Goal: Task Accomplishment & Management: Manage account settings

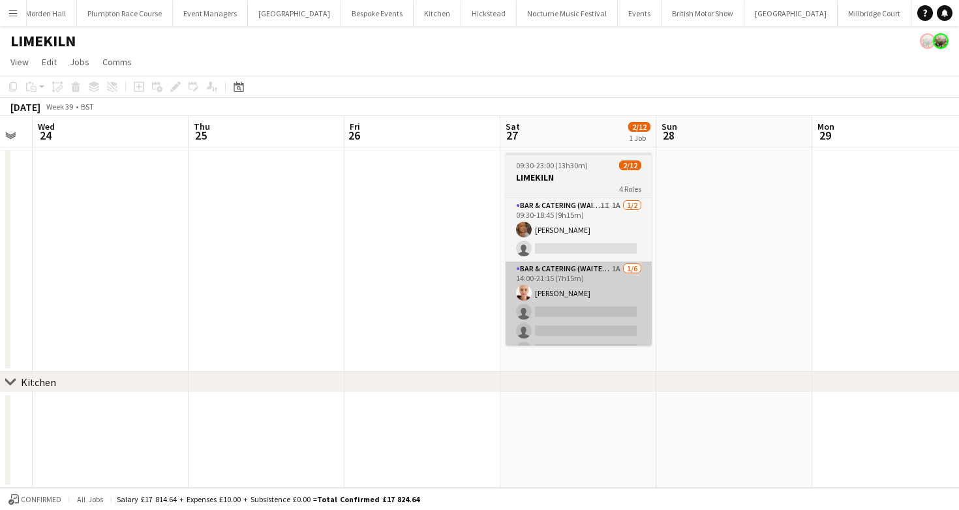
scroll to position [0, 643]
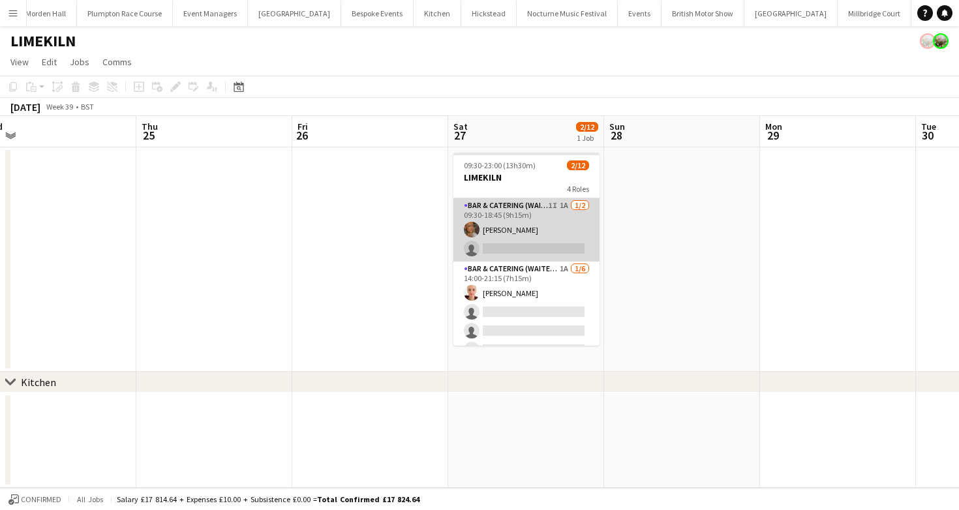
click at [534, 233] on app-card-role "Bar & Catering (Waiter / waitress) 1I 1A [DATE] 09:30-18:45 (9h15m) [PERSON_NAM…" at bounding box center [526, 229] width 146 height 63
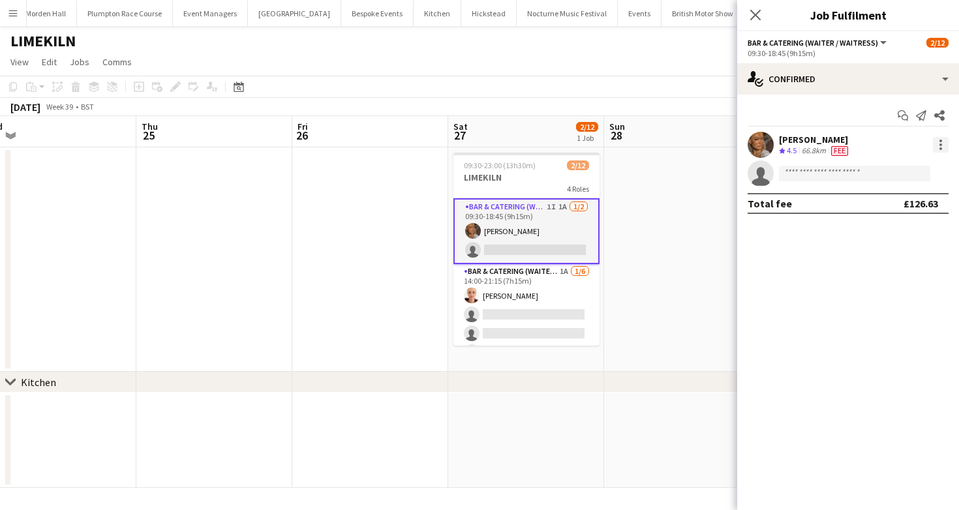
click at [940, 142] on div at bounding box center [941, 145] width 16 height 16
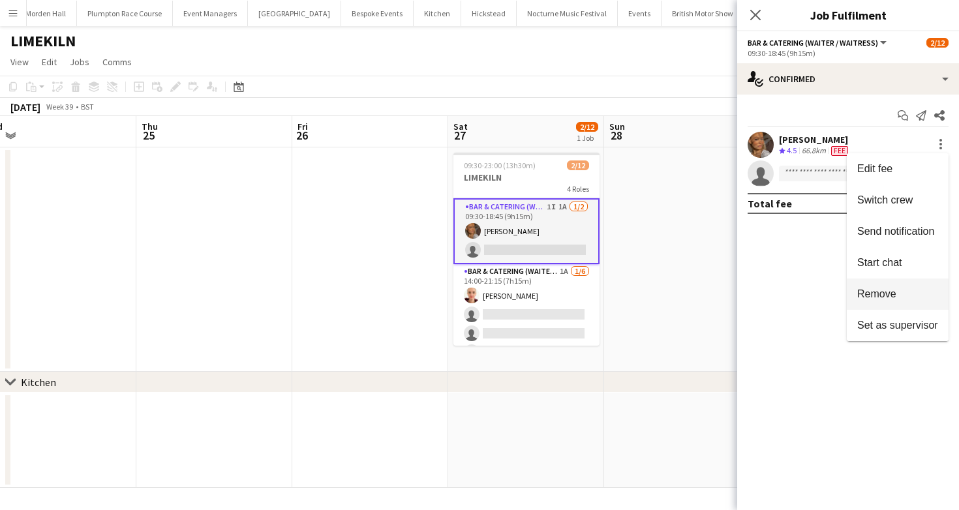
click at [908, 298] on span "Remove" at bounding box center [897, 294] width 81 height 12
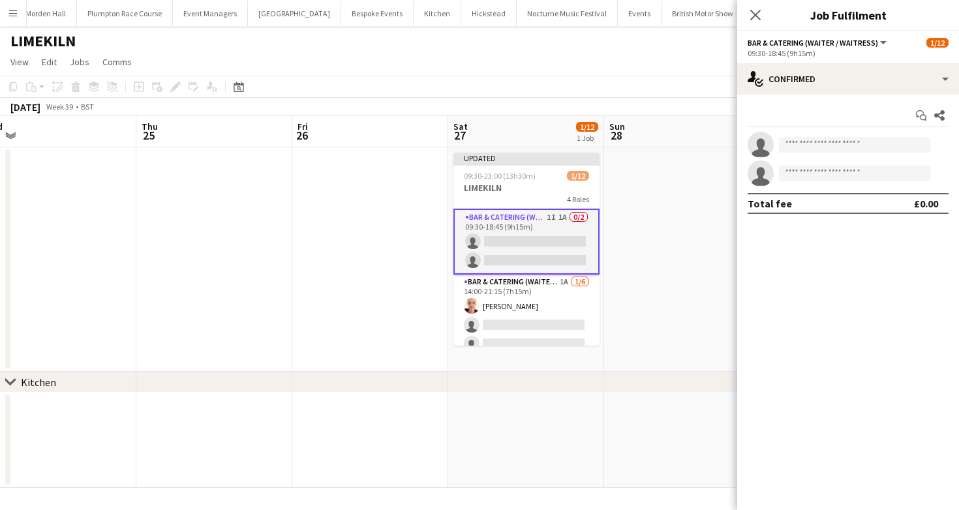
click at [628, 57] on app-page-menu "View Day view expanded Day view collapsed Month view Date picker Jump to [DATE]…" at bounding box center [479, 63] width 959 height 25
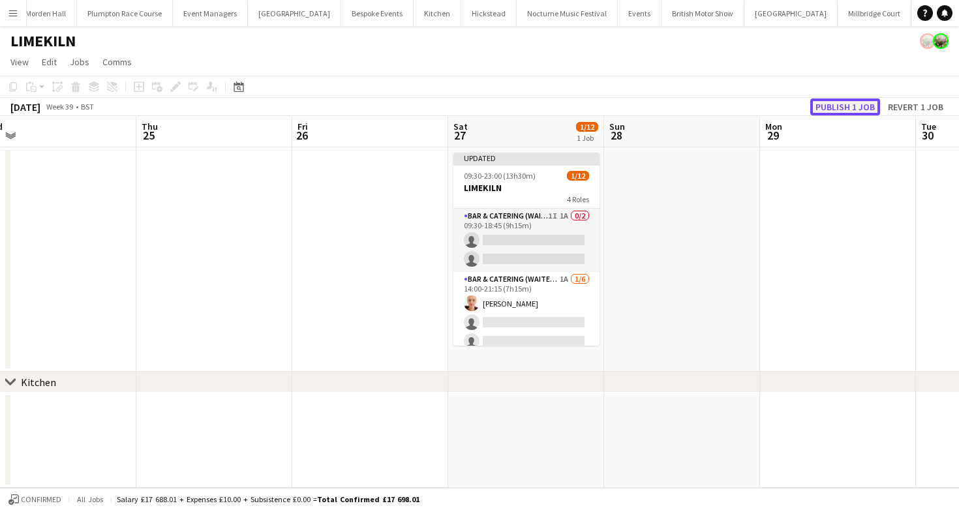
click at [851, 110] on button "Publish 1 job" at bounding box center [845, 107] width 70 height 17
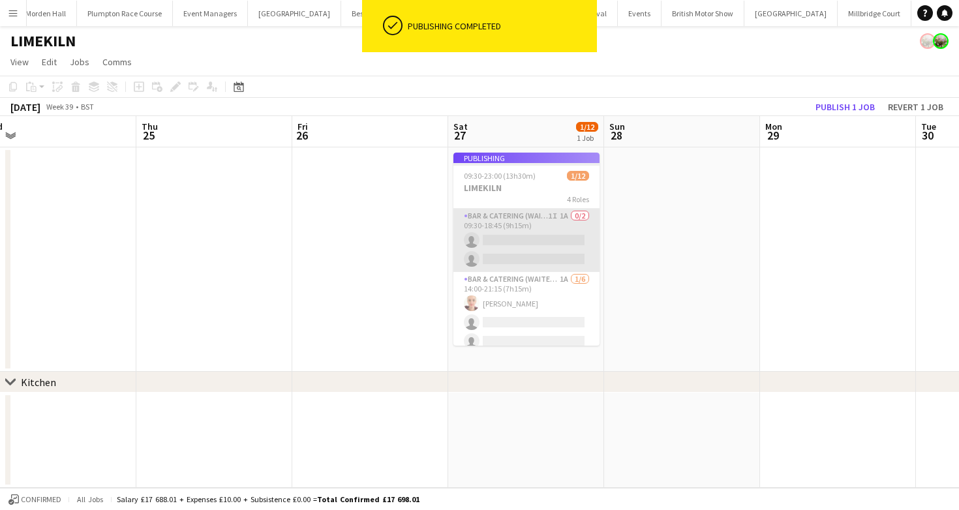
scroll to position [0, 0]
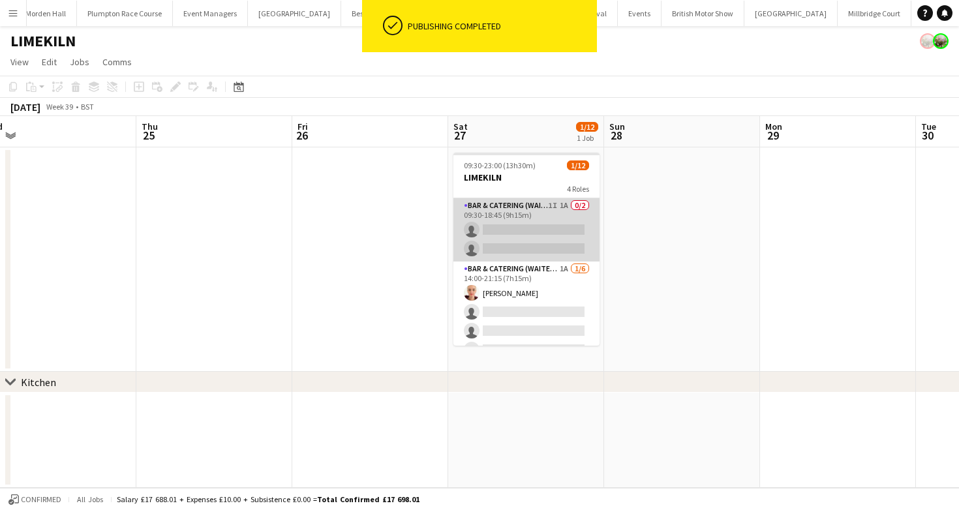
click at [523, 243] on app-card-role "Bar & Catering (Waiter / waitress) 1I 1A 0/2 09:30-18:45 (9h15m) single-neutral…" at bounding box center [526, 229] width 146 height 63
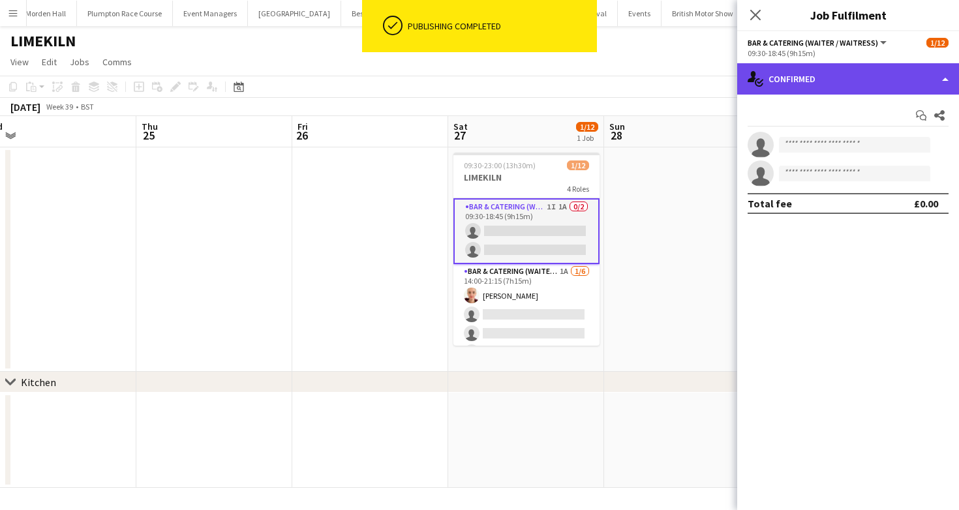
click at [822, 75] on div "single-neutral-actions-check-2 Confirmed" at bounding box center [848, 78] width 222 height 31
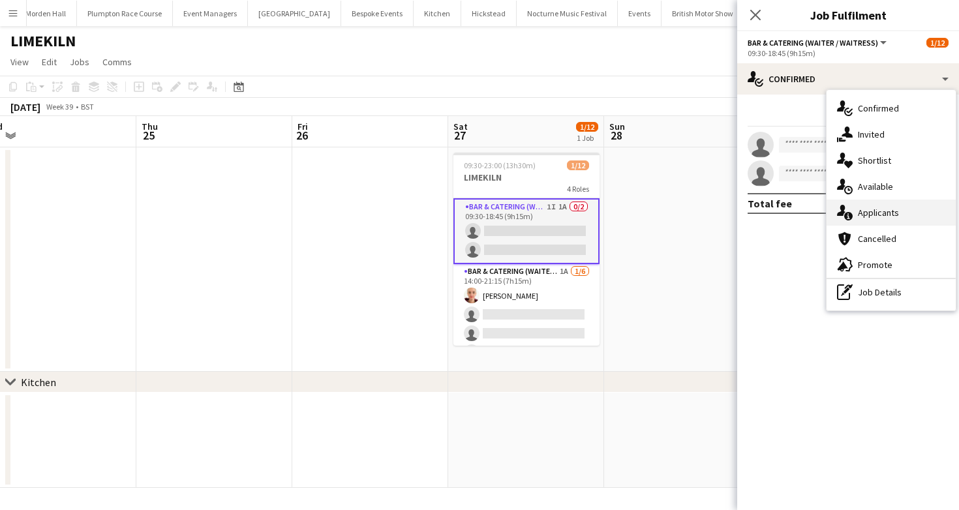
click at [865, 215] on span "Applicants" at bounding box center [878, 213] width 41 height 12
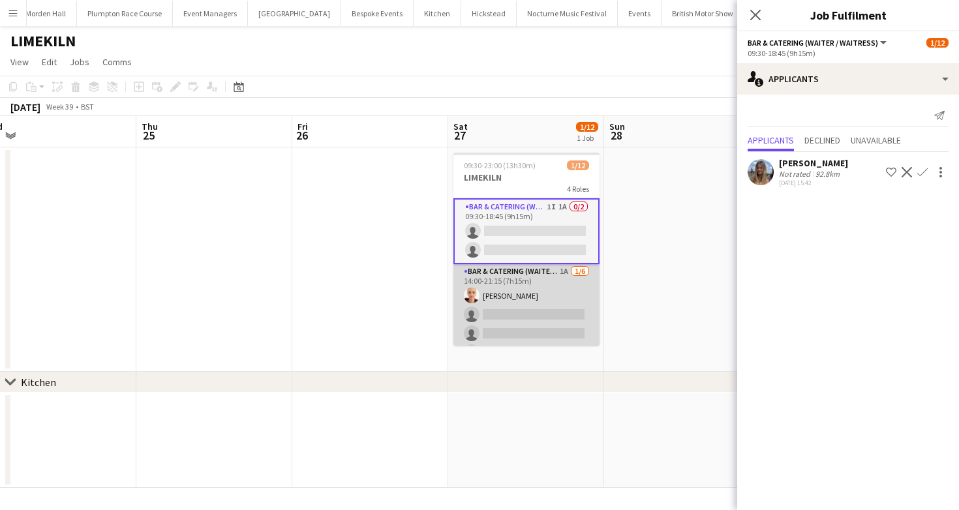
click at [489, 306] on app-card-role "Bar & Catering (Waiter / waitress) 1A [DATE] 14:00-21:15 (7h15m) [PERSON_NAME] …" at bounding box center [526, 333] width 146 height 139
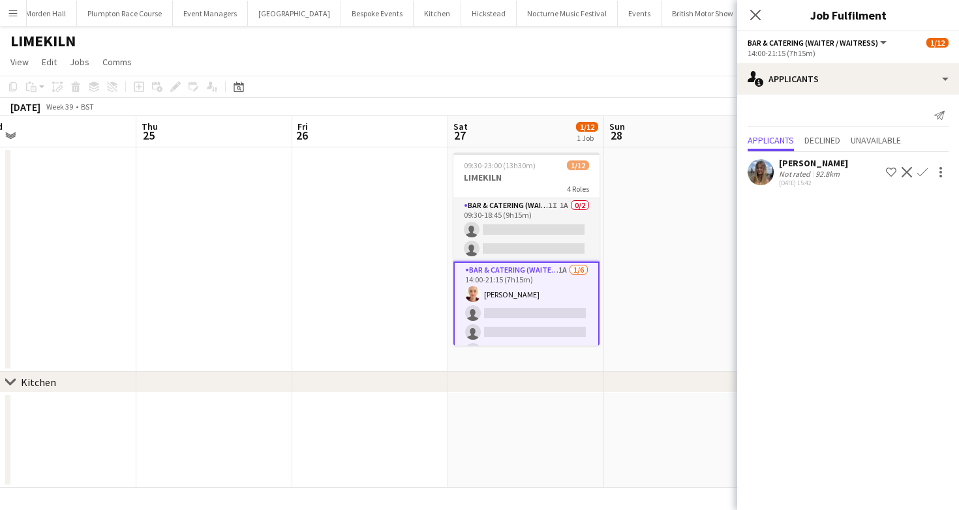
scroll to position [184, 0]
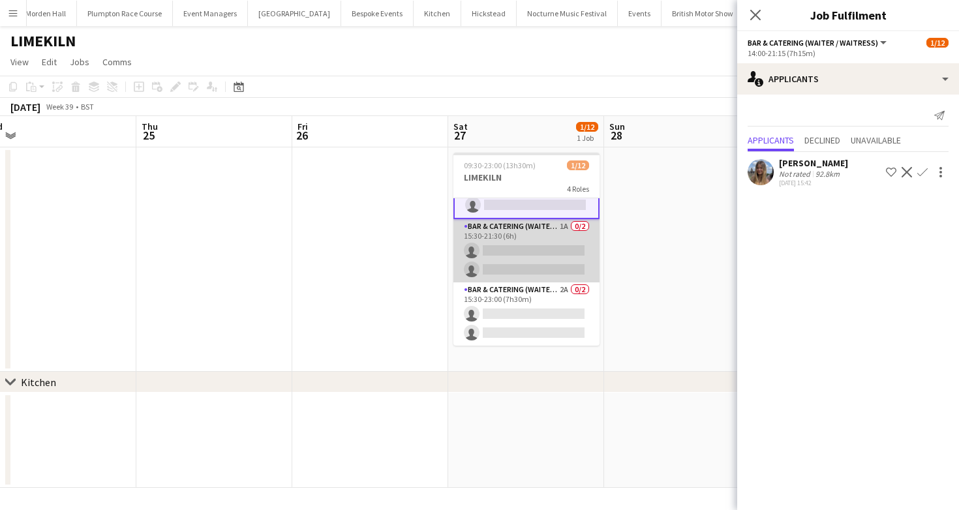
click at [523, 256] on app-card-role "Bar & Catering (Waiter / waitress) 1A 0/2 15:30-21:30 (6h) single-neutral-actio…" at bounding box center [526, 250] width 146 height 63
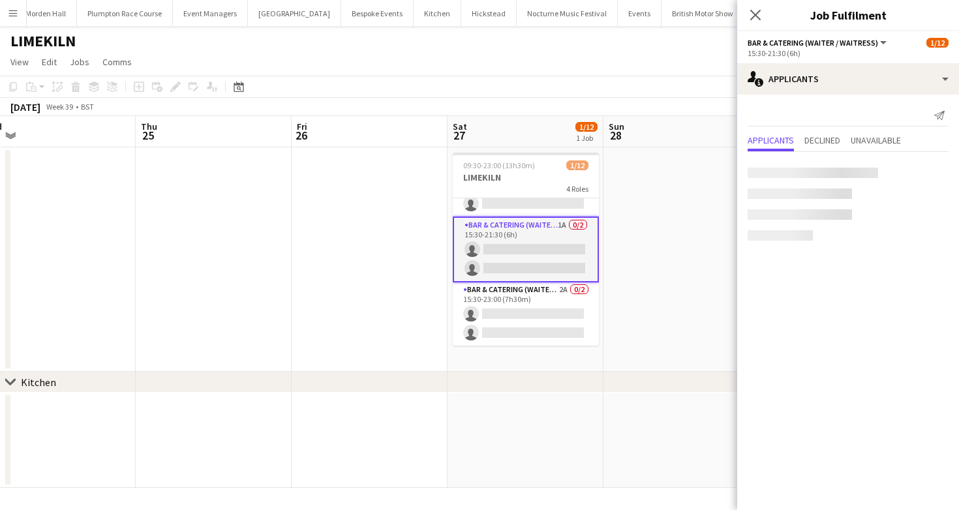
scroll to position [183, 0]
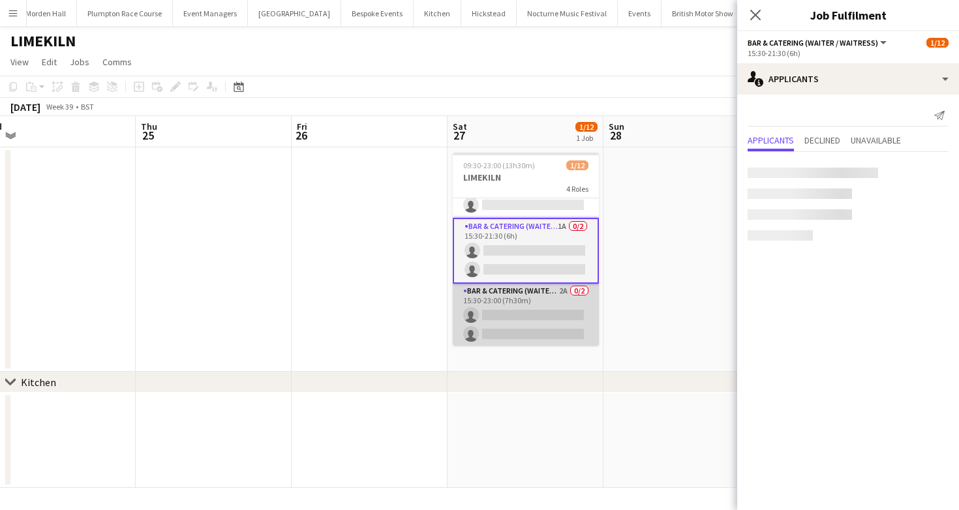
click at [515, 318] on app-card-role "Bar & Catering (Waiter / waitress) 2A 0/2 15:30-23:00 (7h30m) single-neutral-ac…" at bounding box center [526, 315] width 146 height 63
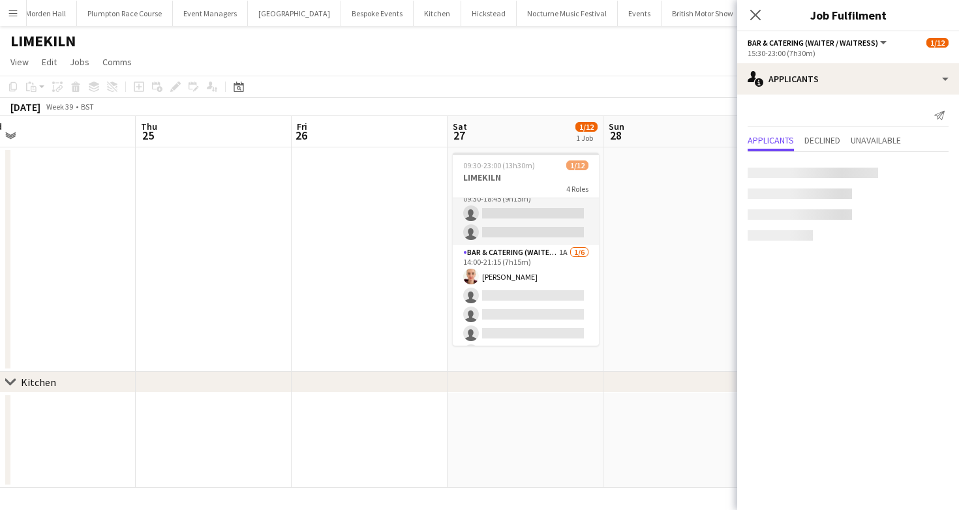
scroll to position [0, 0]
click at [523, 102] on div "[DATE] Week 39 • BST" at bounding box center [479, 107] width 959 height 18
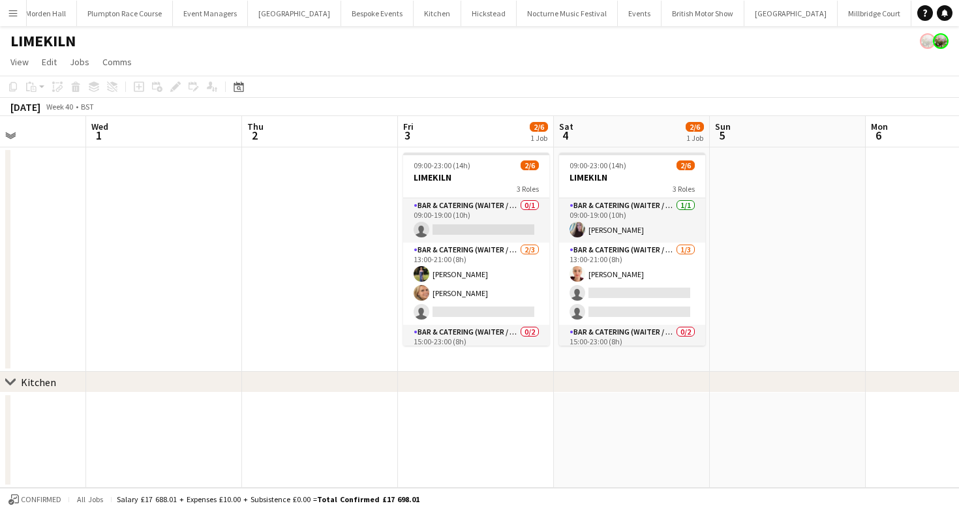
scroll to position [0, 474]
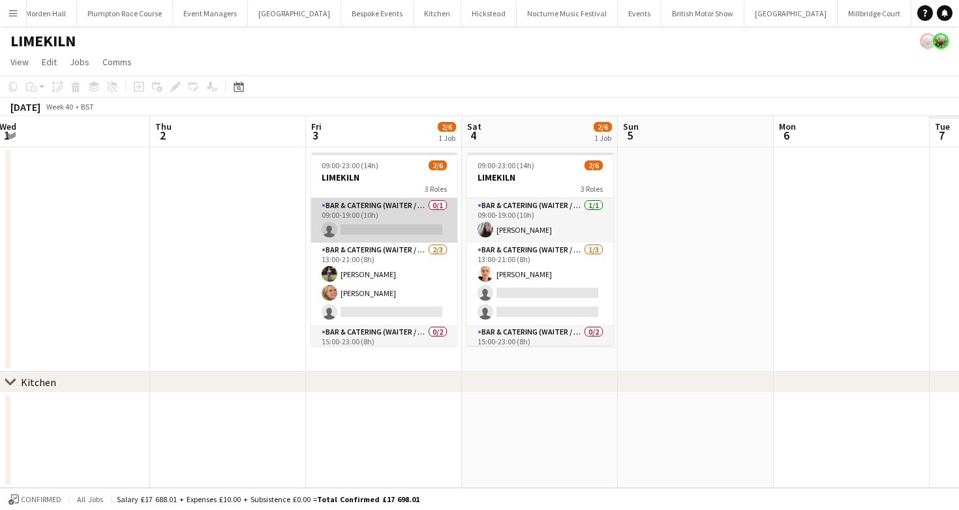
click at [380, 211] on app-card-role "Bar & Catering (Waiter / waitress) 0/1 09:00-19:00 (10h) single-neutral-actions" at bounding box center [384, 220] width 146 height 44
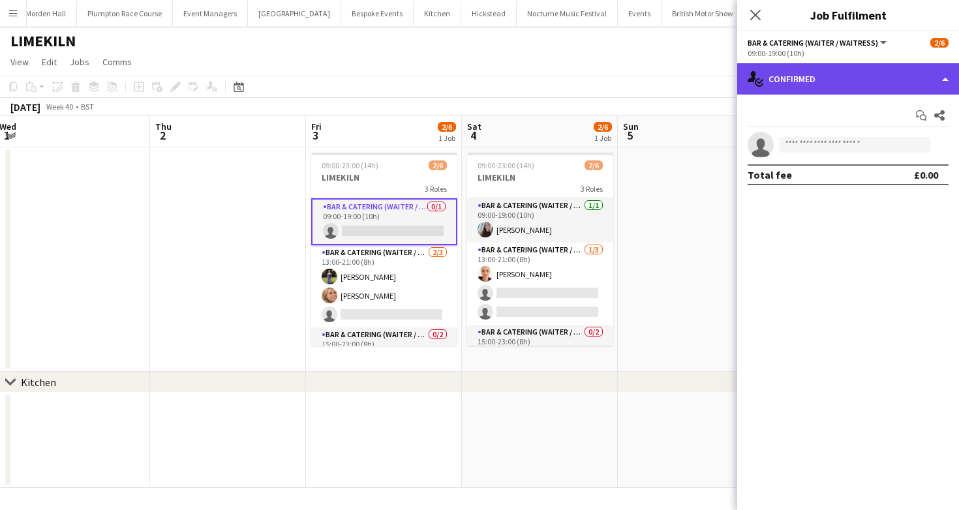
click at [823, 80] on div "single-neutral-actions-check-2 Confirmed" at bounding box center [848, 78] width 222 height 31
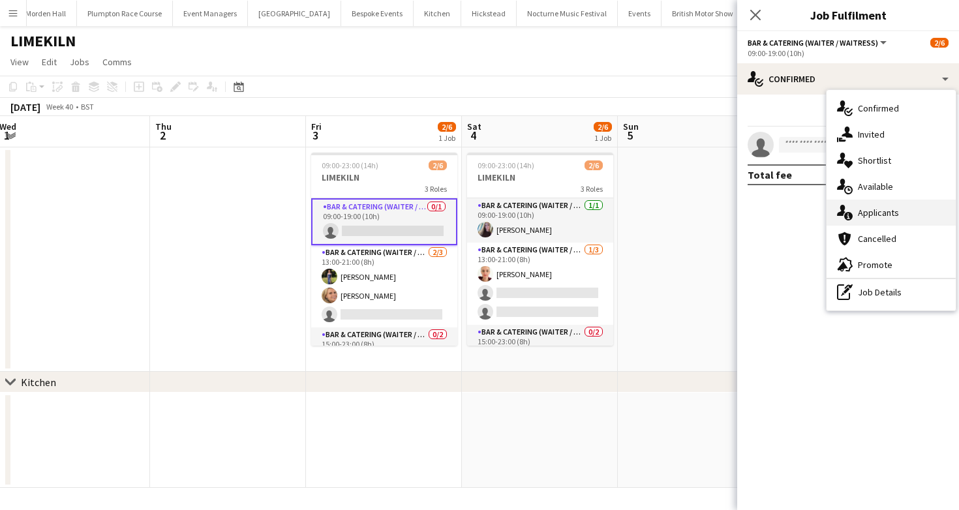
click at [860, 211] on span "Applicants" at bounding box center [878, 213] width 41 height 12
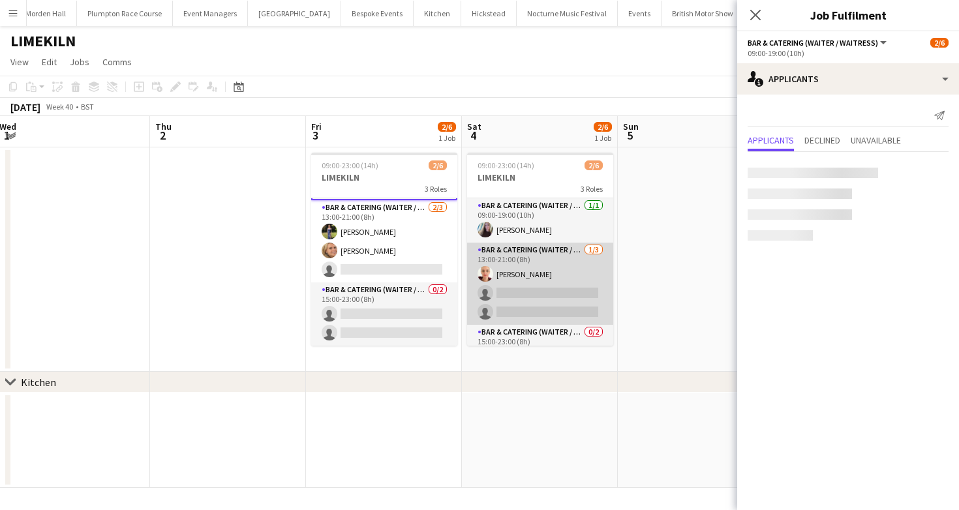
scroll to position [42, 0]
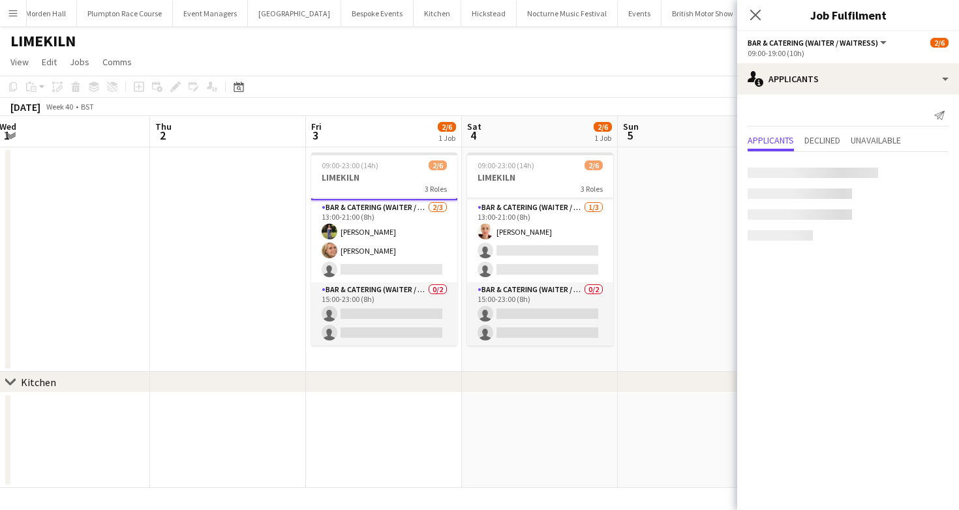
click at [519, 82] on app-toolbar "Copy Paste Paste Command V Paste with crew Command Shift V Paste linked Job [GE…" at bounding box center [479, 87] width 959 height 22
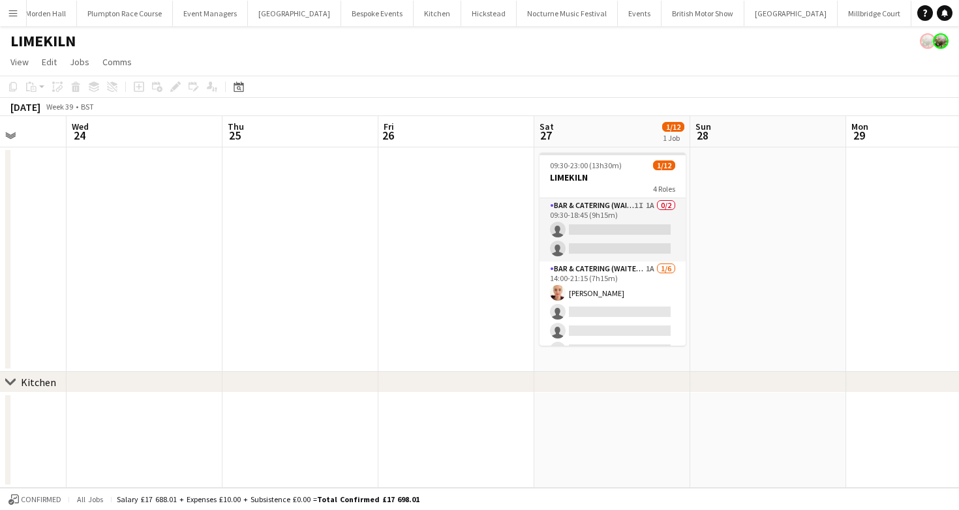
scroll to position [0, 468]
